Goal: Navigation & Orientation: Find specific page/section

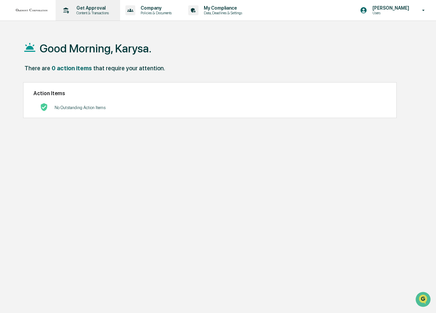
click at [91, 6] on p "Get Approval" at bounding box center [91, 7] width 41 height 5
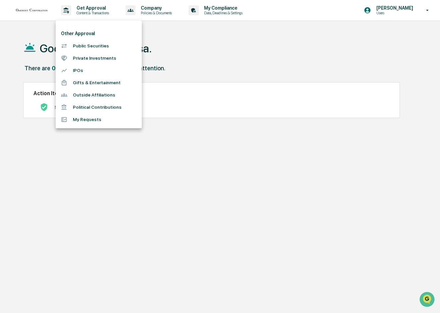
click at [138, 10] on div at bounding box center [220, 156] width 440 height 313
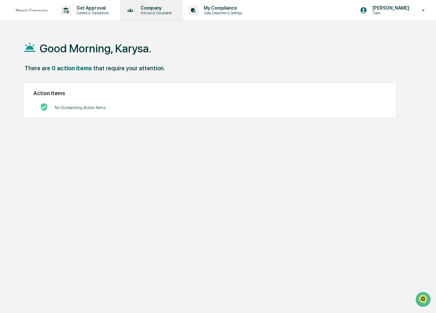
click at [148, 11] on p "Policies & Documents" at bounding box center [155, 13] width 40 height 5
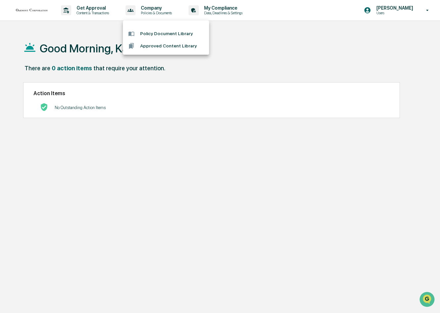
click at [152, 31] on li "Policy Document Library" at bounding box center [166, 33] width 86 height 12
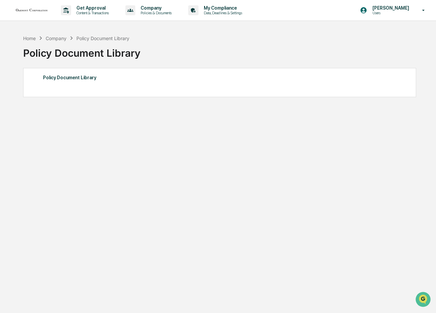
click at [78, 78] on div "Policy Document Library" at bounding box center [220, 77] width 354 height 9
click at [149, 12] on p "Policies & Documents" at bounding box center [155, 13] width 40 height 5
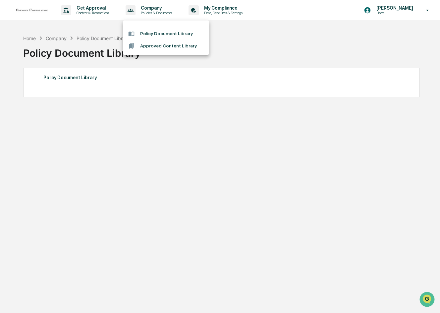
click at [159, 47] on li "Approved Content Library" at bounding box center [166, 46] width 86 height 12
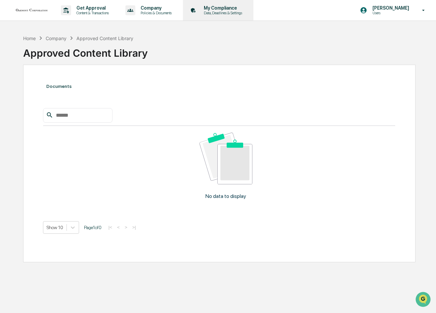
click at [222, 13] on p "Data, Deadlines & Settings" at bounding box center [222, 13] width 47 height 5
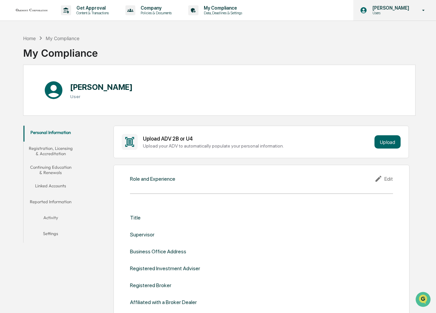
click at [423, 12] on icon at bounding box center [424, 10] width 12 height 6
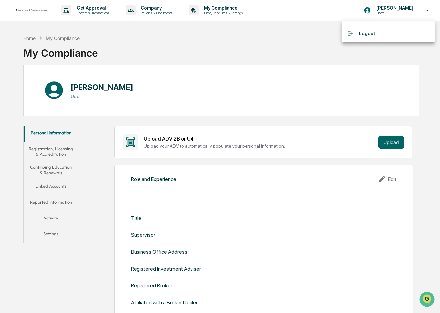
click at [274, 46] on div at bounding box center [220, 156] width 440 height 313
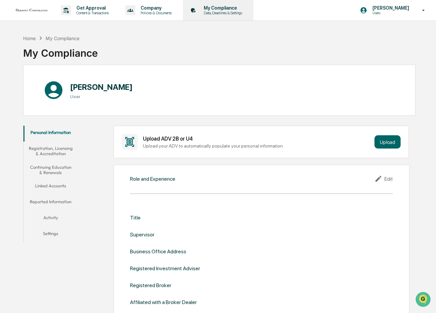
click at [209, 13] on p "Data, Deadlines & Settings" at bounding box center [222, 13] width 47 height 5
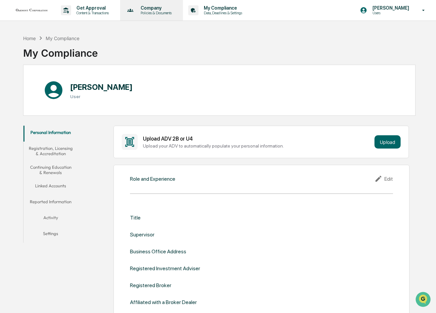
click at [153, 14] on p "Policies & Documents" at bounding box center [155, 13] width 40 height 5
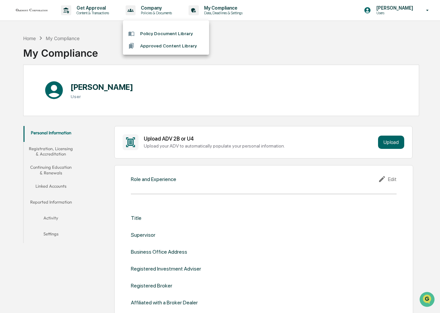
click at [151, 30] on li "Policy Document Library" at bounding box center [166, 33] width 86 height 12
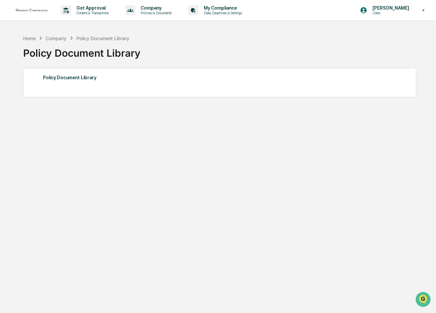
click at [56, 39] on div "Company" at bounding box center [56, 38] width 21 height 6
click at [58, 36] on div "Company" at bounding box center [56, 38] width 21 height 6
click at [33, 37] on div "Home" at bounding box center [29, 38] width 13 height 6
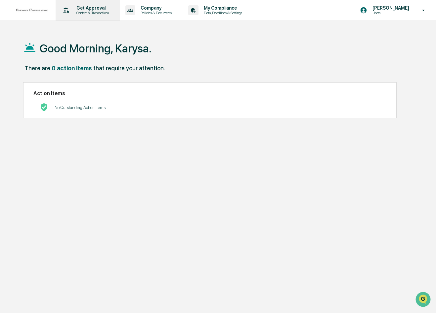
click at [79, 15] on p "Content & Transactions" at bounding box center [91, 13] width 41 height 5
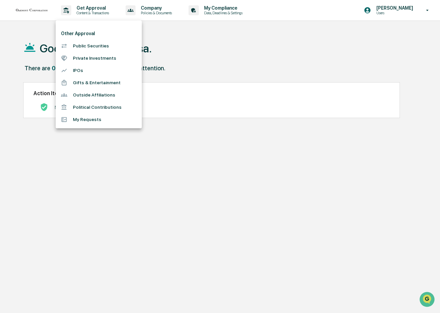
click at [85, 47] on li "Public Securities" at bounding box center [99, 46] width 86 height 12
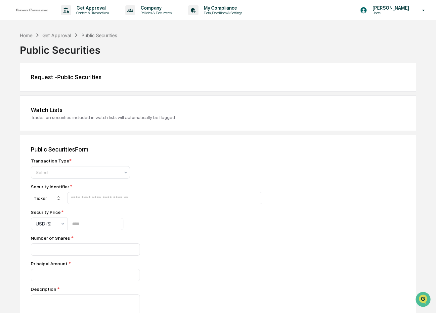
click at [32, 11] on img at bounding box center [32, 10] width 32 height 5
